Goal: Communication & Community: Answer question/provide support

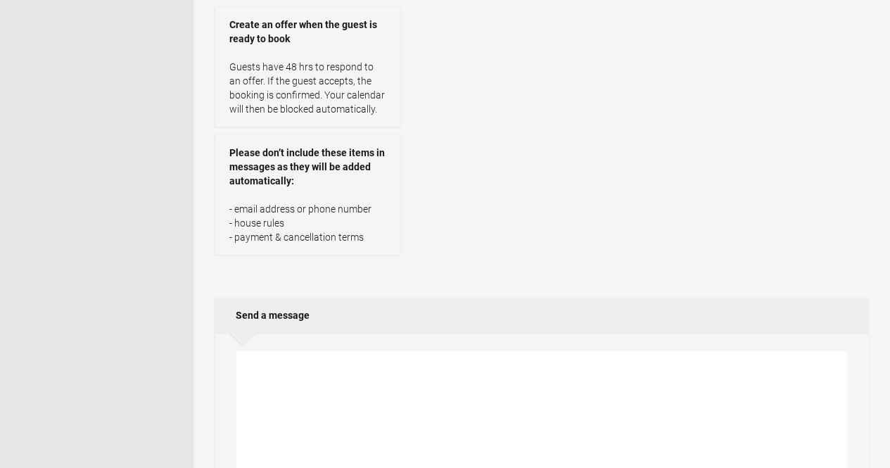
scroll to position [60, 0]
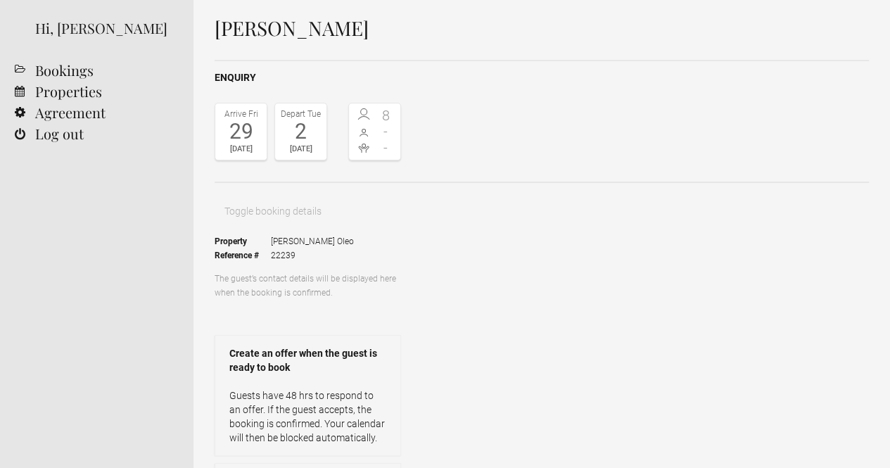
drag, startPoint x: 698, startPoint y: 167, endPoint x: 463, endPoint y: 93, distance: 246.5
drag, startPoint x: 730, startPoint y: 175, endPoint x: 442, endPoint y: 103, distance: 296.5
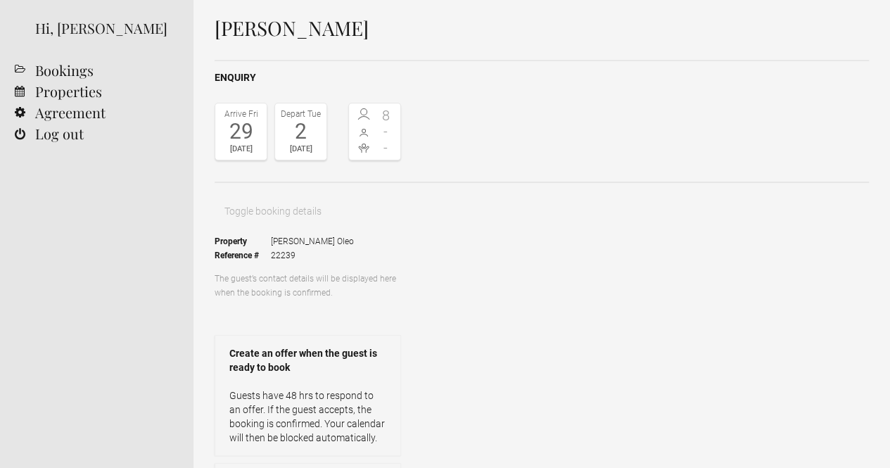
paste textarea "only have 4 rooms available. Specifically: 3 double rooms (each can host 2 adul…"
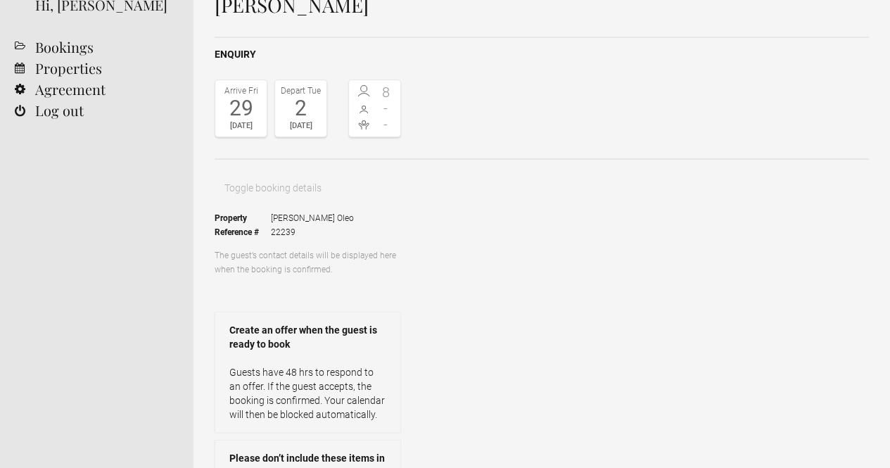
scroll to position [84, 0]
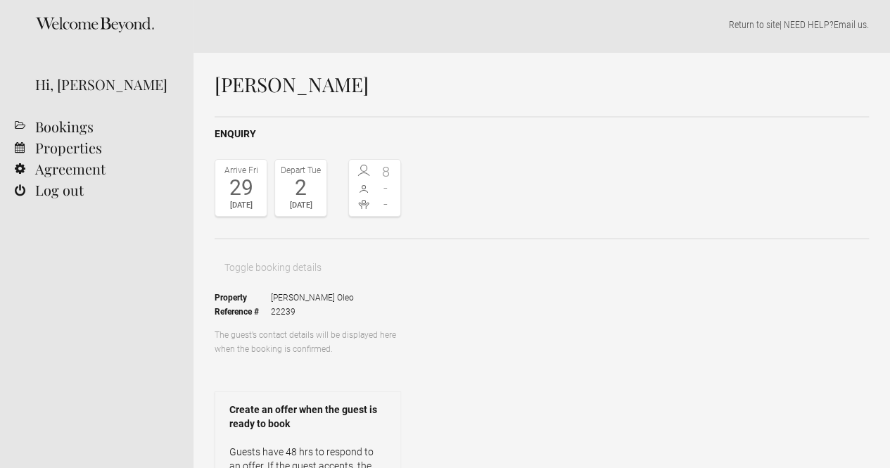
scroll to position [1, 0]
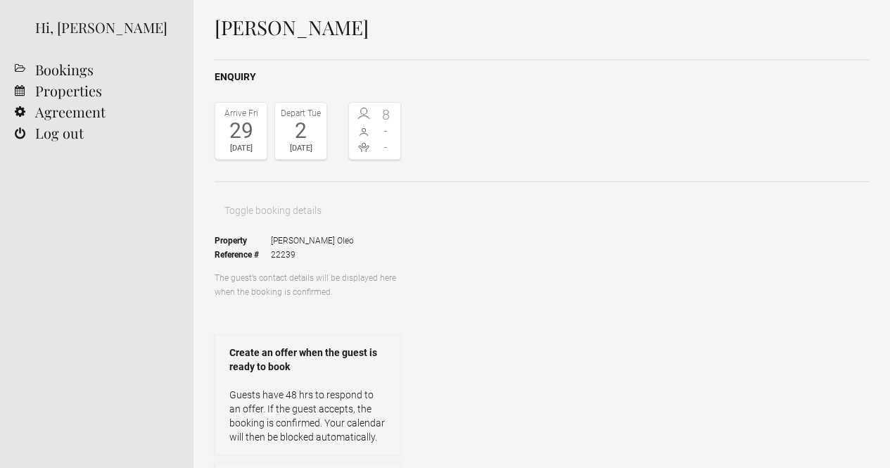
scroll to position [61, 0]
type textarea "Unfortunately, we only have 4 rooms available from [DATE] to [DATE]. Specifical…"
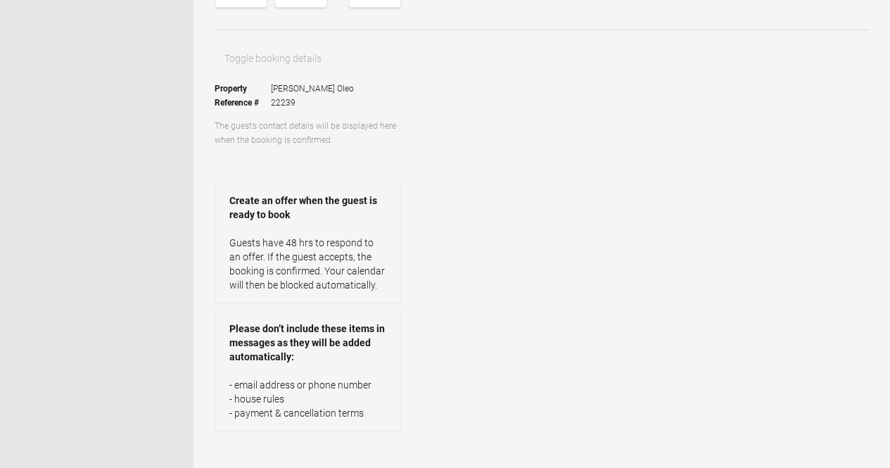
scroll to position [0, 0]
